Goal: Transaction & Acquisition: Purchase product/service

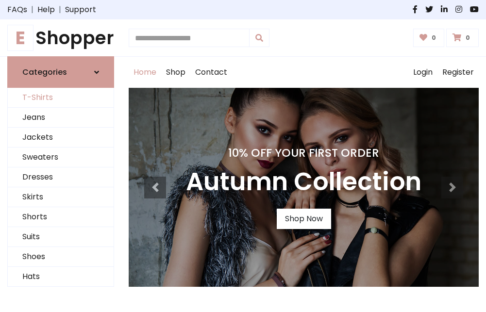
click at [61, 98] on link "T-Shirts" at bounding box center [61, 98] width 106 height 20
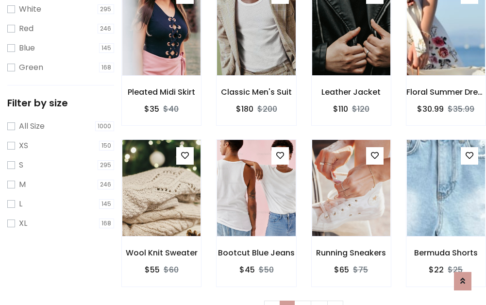
scroll to position [17, 0]
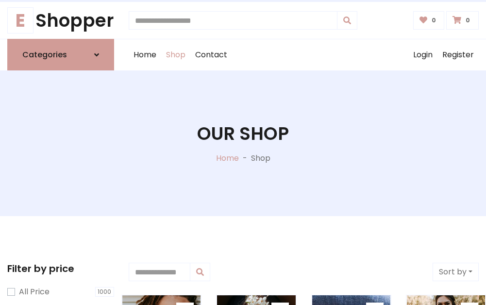
click at [243, 143] on h1 "Our Shop" at bounding box center [243, 133] width 92 height 21
click at [303, 55] on div "Home Shop Contact Log out Login Register" at bounding box center [304, 54] width 350 height 31
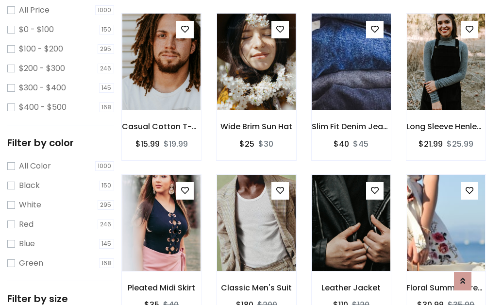
click at [351, 80] on img at bounding box center [351, 61] width 94 height 233
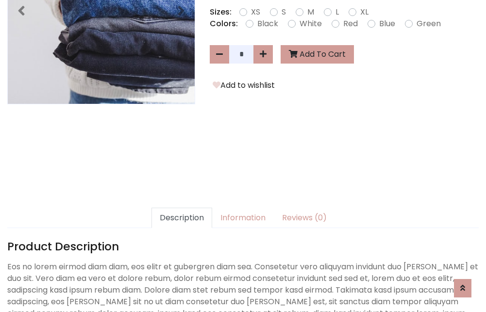
scroll to position [237, 0]
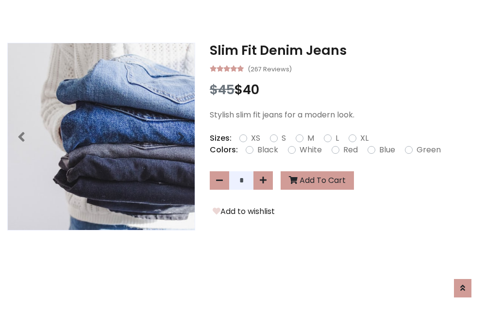
click at [344, 50] on h3 "Slim Fit Denim Jeans" at bounding box center [344, 51] width 269 height 16
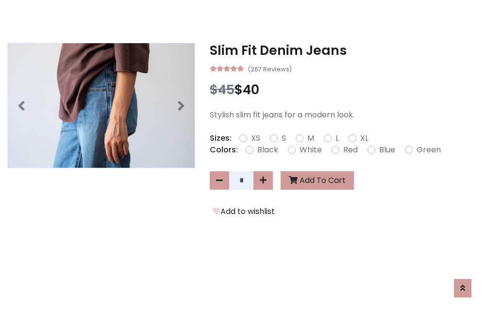
click at [344, 50] on h3 "Slim Fit Denim Jeans" at bounding box center [344, 51] width 269 height 16
